Goal: Information Seeking & Learning: Learn about a topic

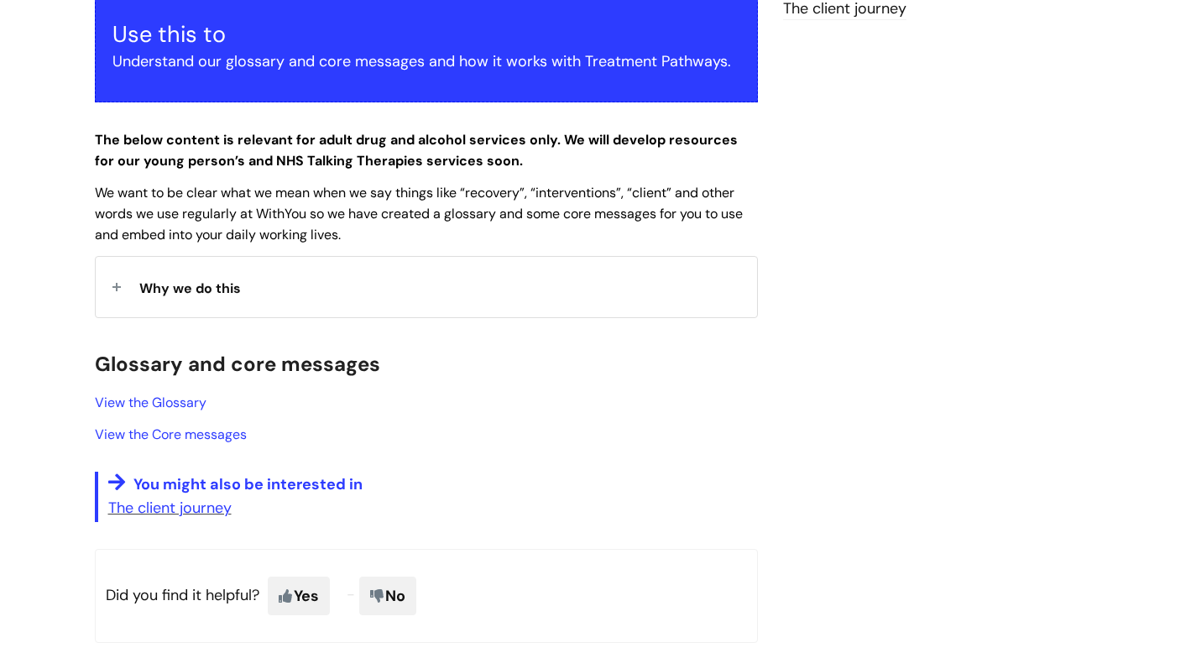
scroll to position [319, 0]
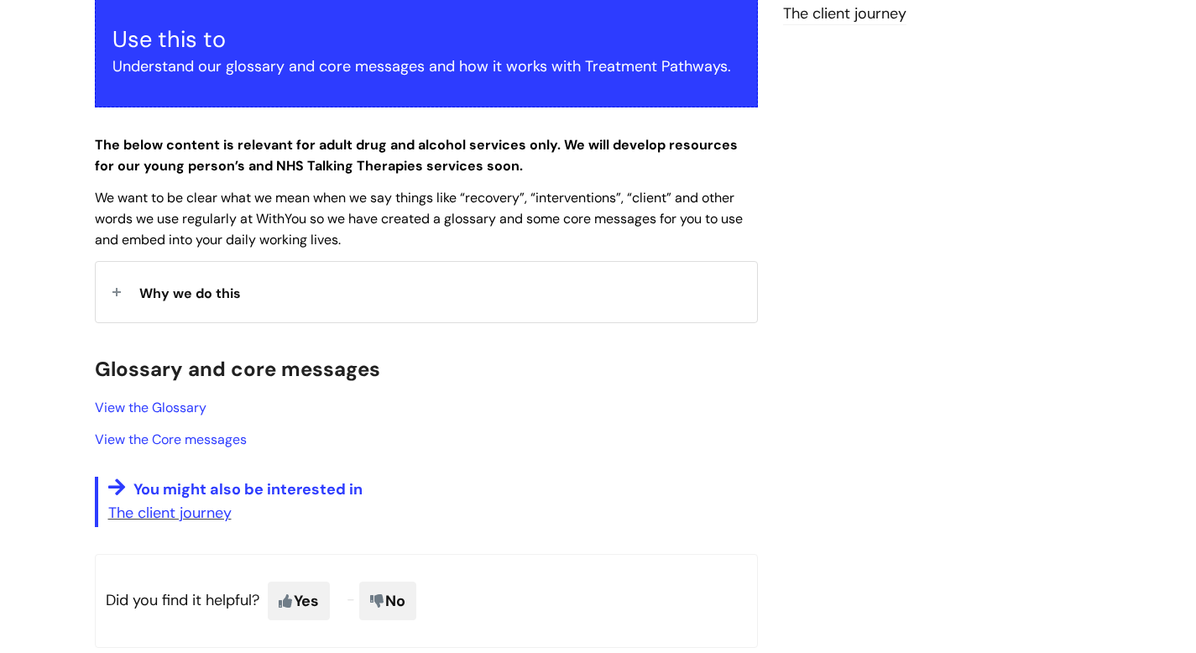
click at [310, 286] on div "Why we do this" at bounding box center [427, 292] width 662 height 60
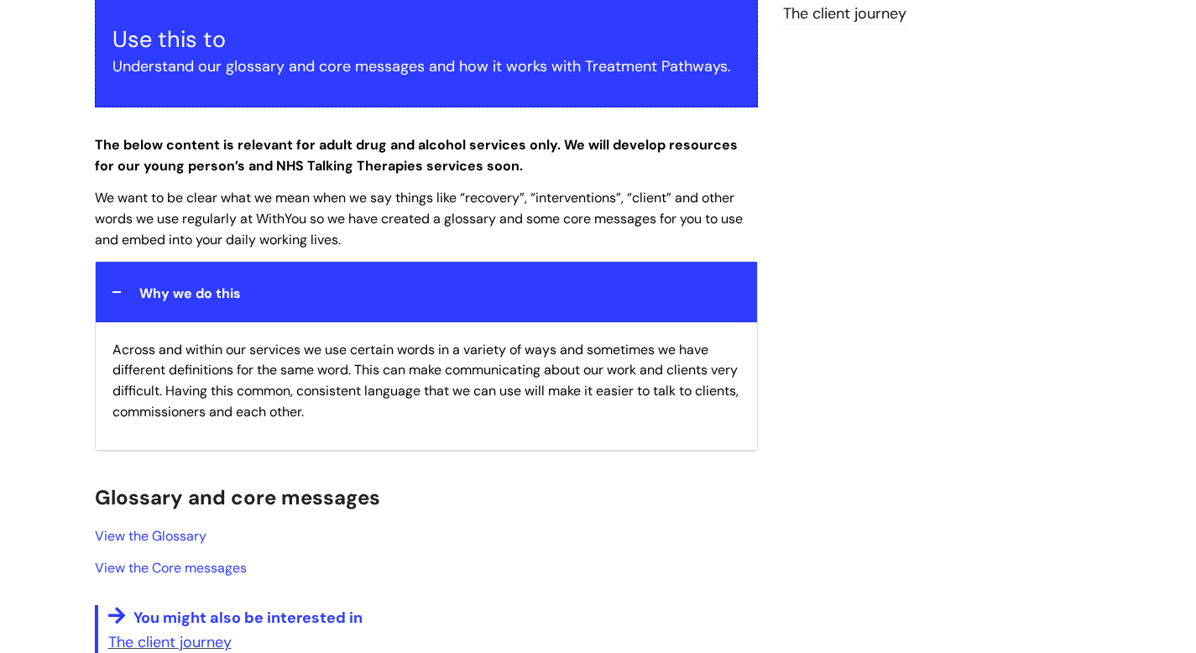
click at [309, 286] on div "Why we do this" at bounding box center [427, 292] width 662 height 60
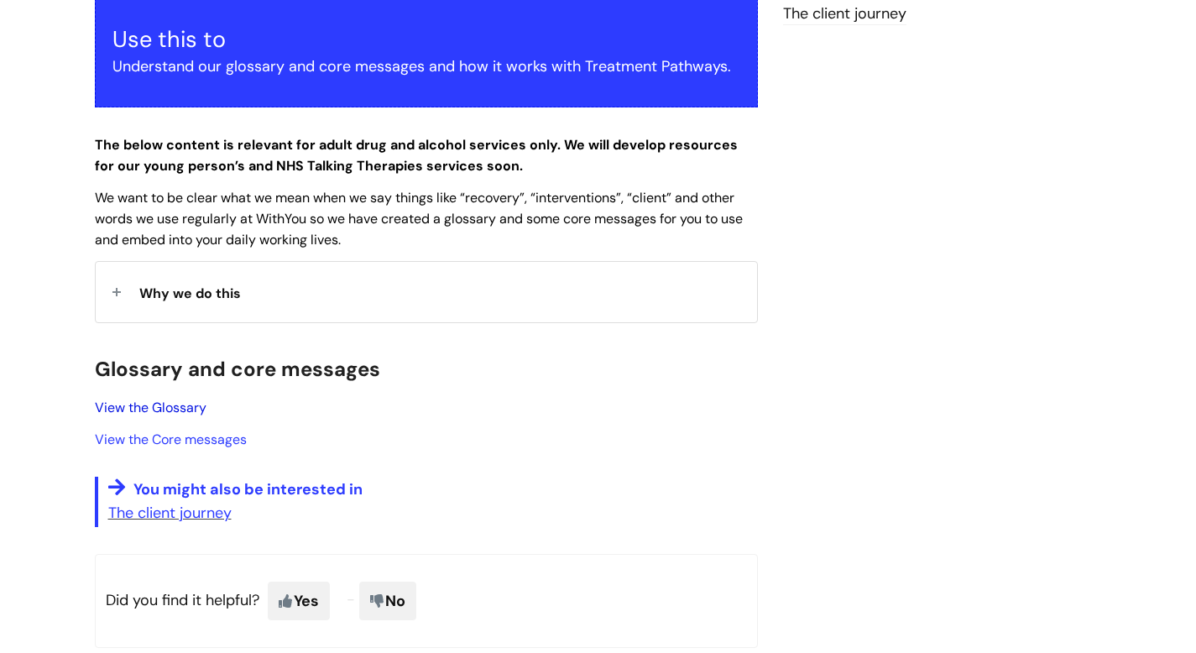
click at [125, 411] on link "View the Glossary" at bounding box center [151, 408] width 112 height 18
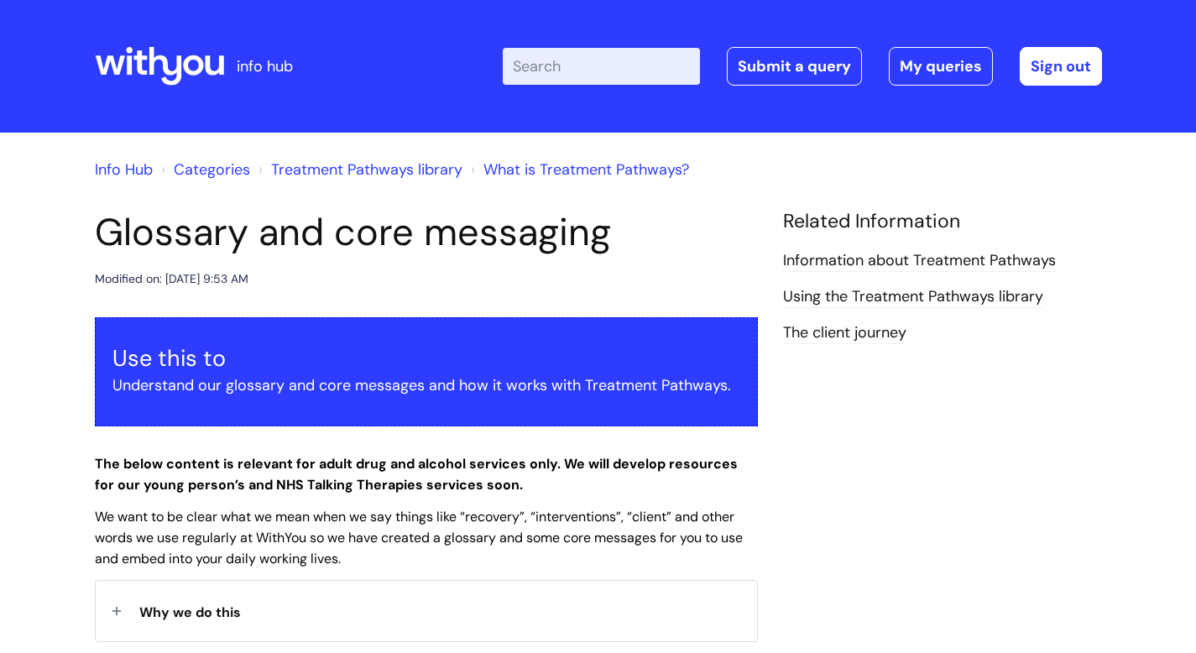
scroll to position [319, 0]
